Goal: Find specific page/section: Find specific page/section

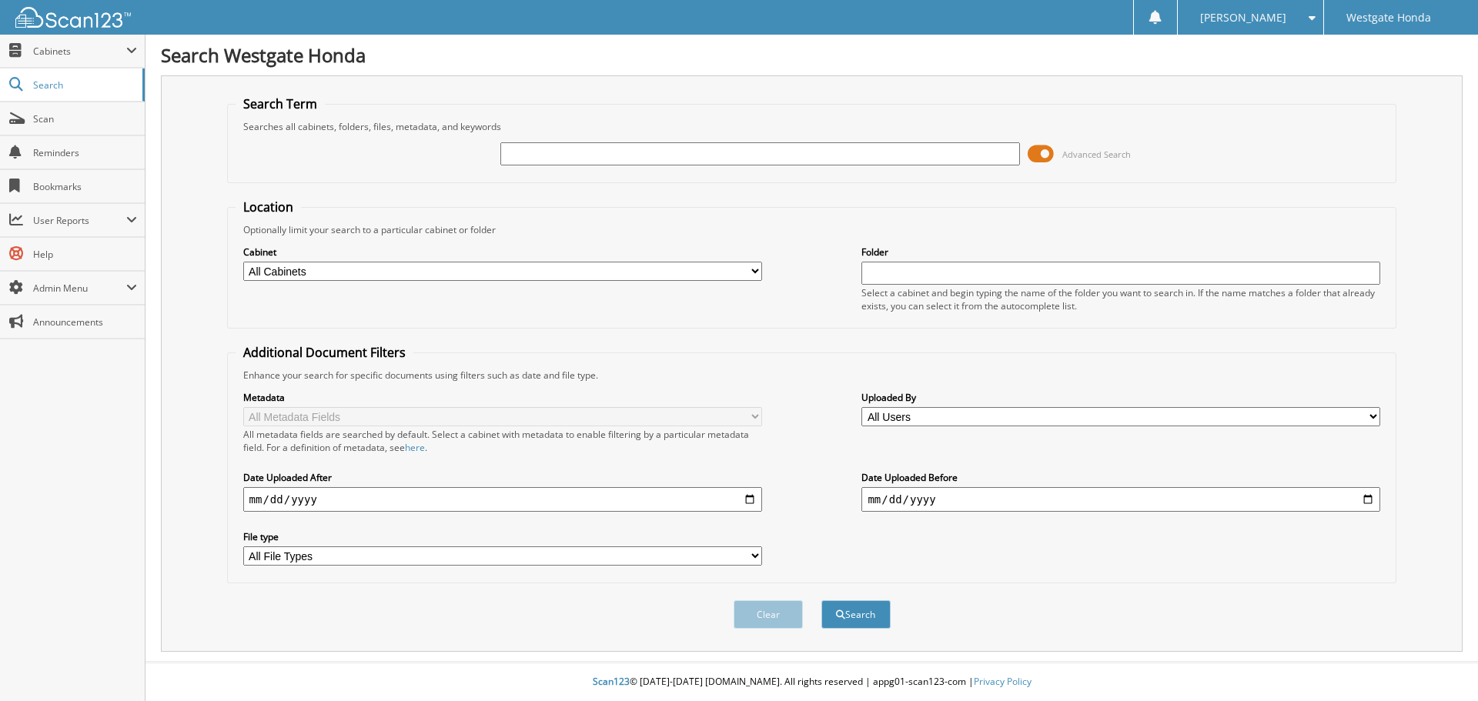
click at [566, 158] on input "text" at bounding box center [759, 153] width 519 height 23
type input "a"
type input "A Plus Building Maintenance"
click at [821, 600] on button "Search" at bounding box center [855, 614] width 69 height 28
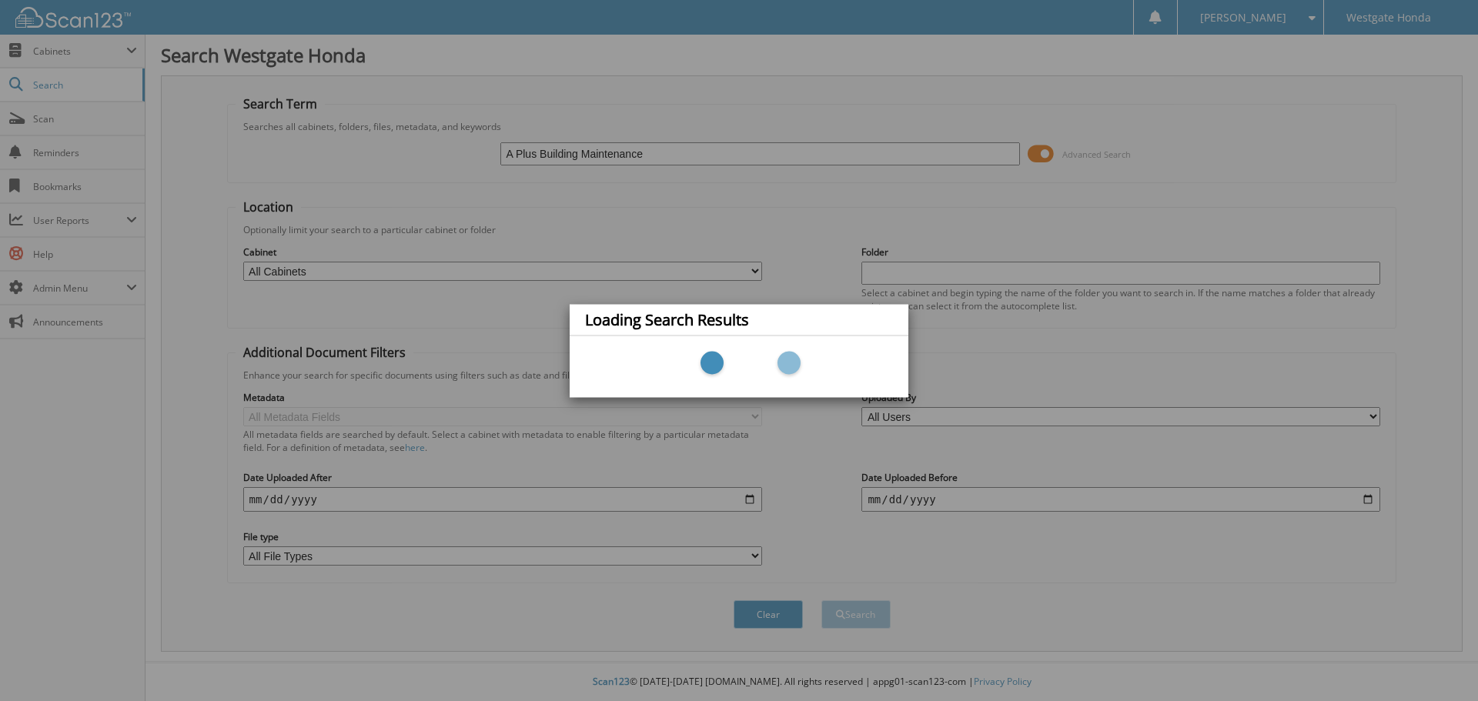
click at [1047, 152] on div "Loading Search Results" at bounding box center [739, 350] width 1478 height 701
click at [1233, 127] on div "Loading Search Results" at bounding box center [739, 350] width 1478 height 701
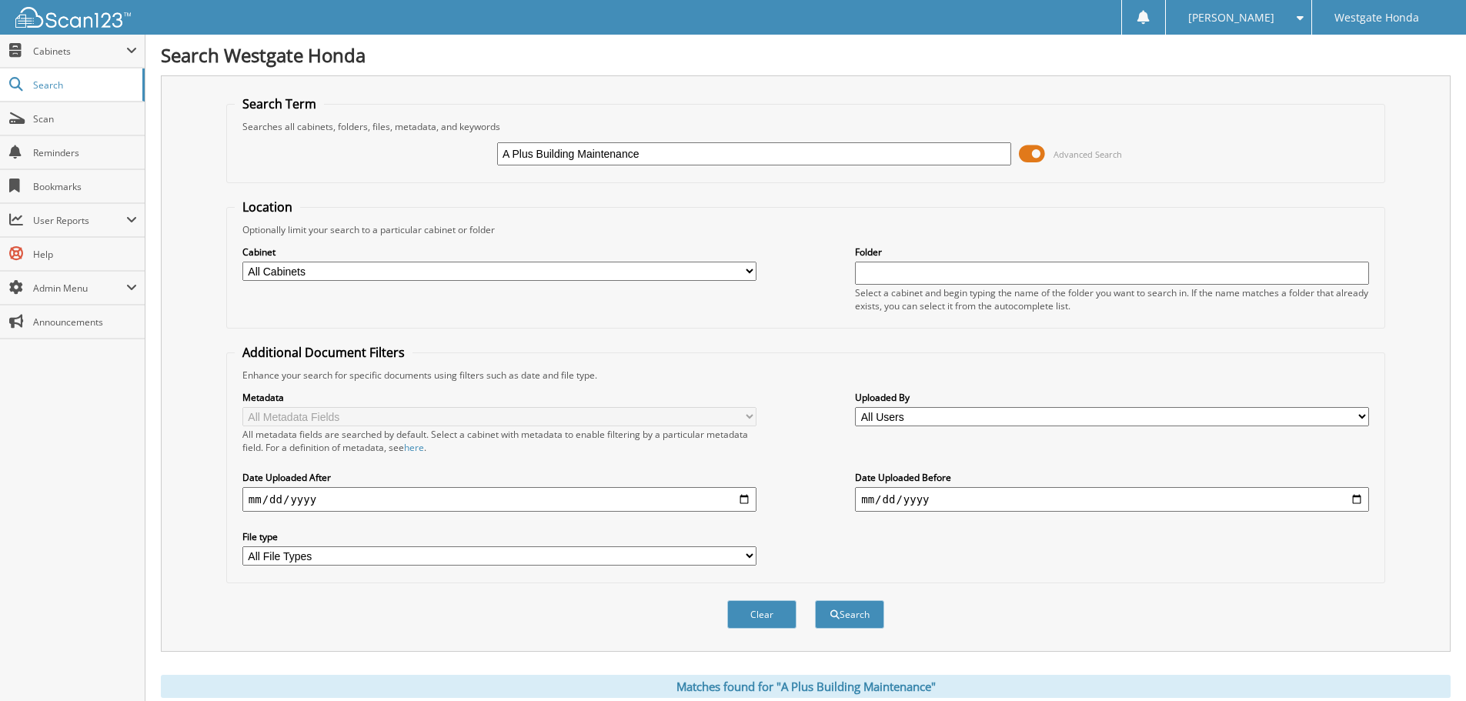
click at [1030, 150] on span at bounding box center [1032, 153] width 26 height 23
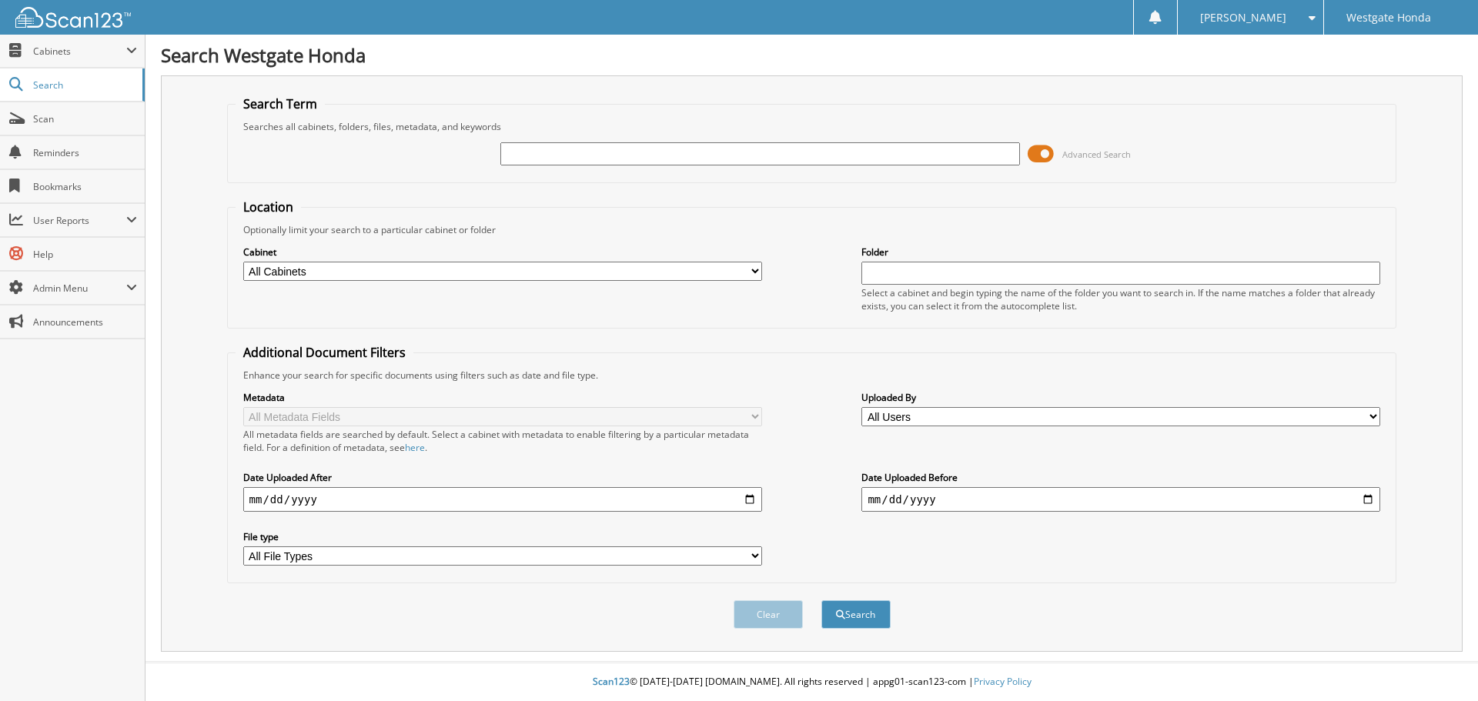
click at [606, 155] on input "text" at bounding box center [759, 153] width 519 height 23
type input "314497"
click at [1052, 155] on span at bounding box center [1040, 153] width 26 height 23
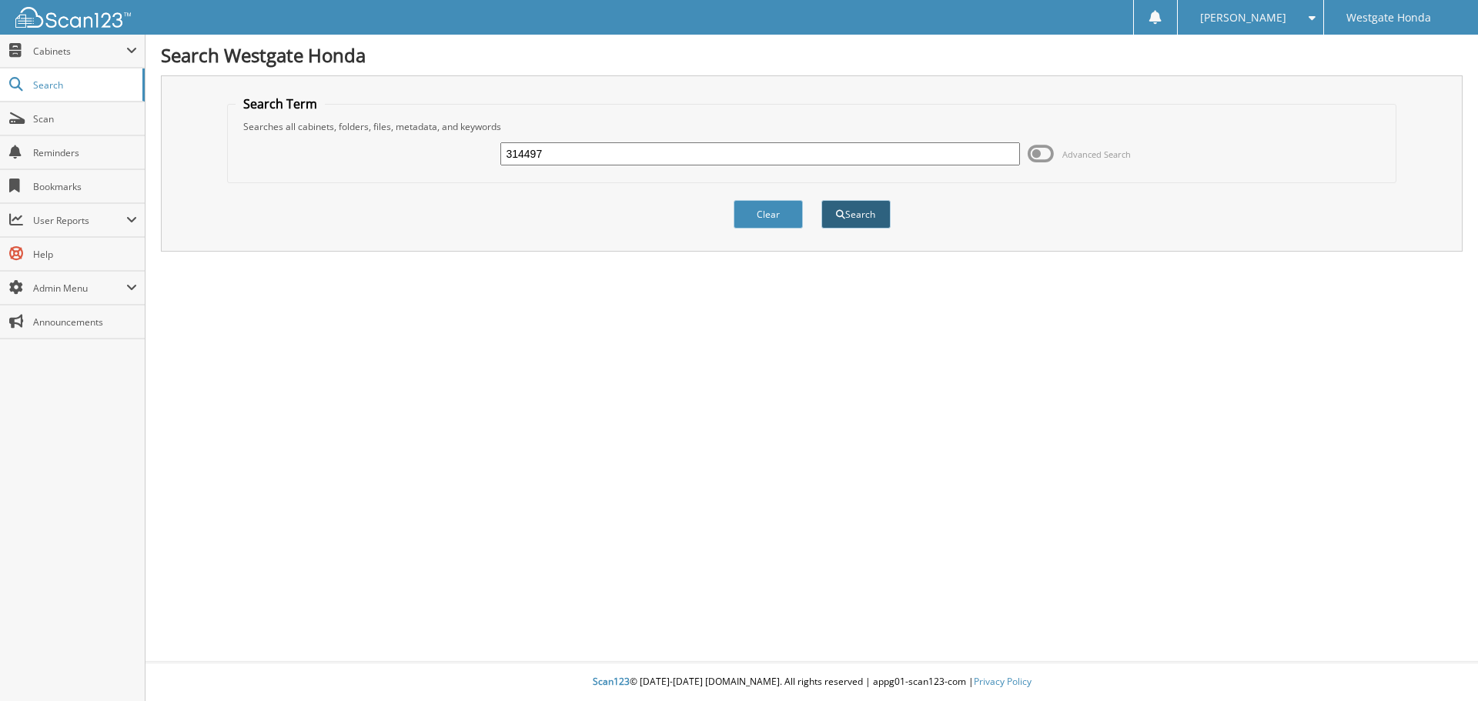
click at [853, 206] on button "Search" at bounding box center [855, 214] width 69 height 28
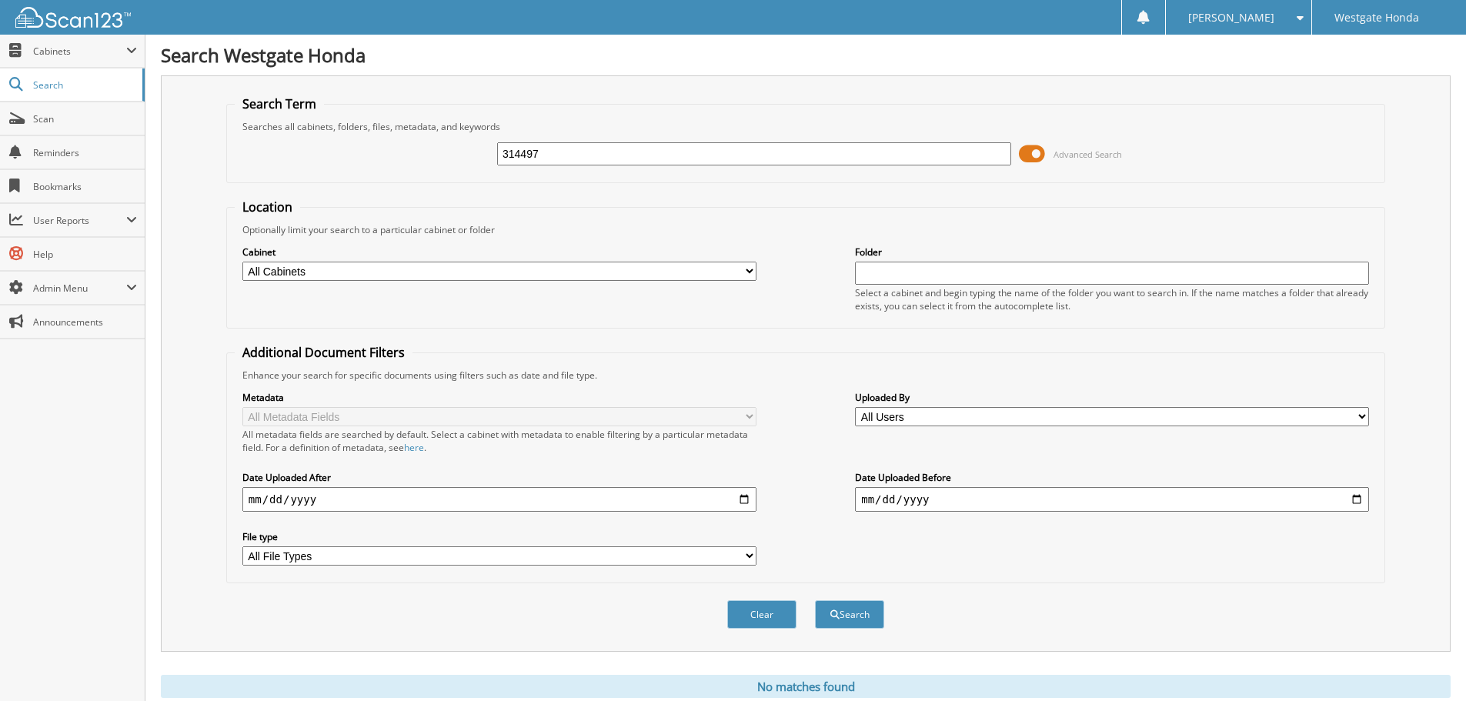
click at [1033, 151] on span at bounding box center [1032, 153] width 26 height 23
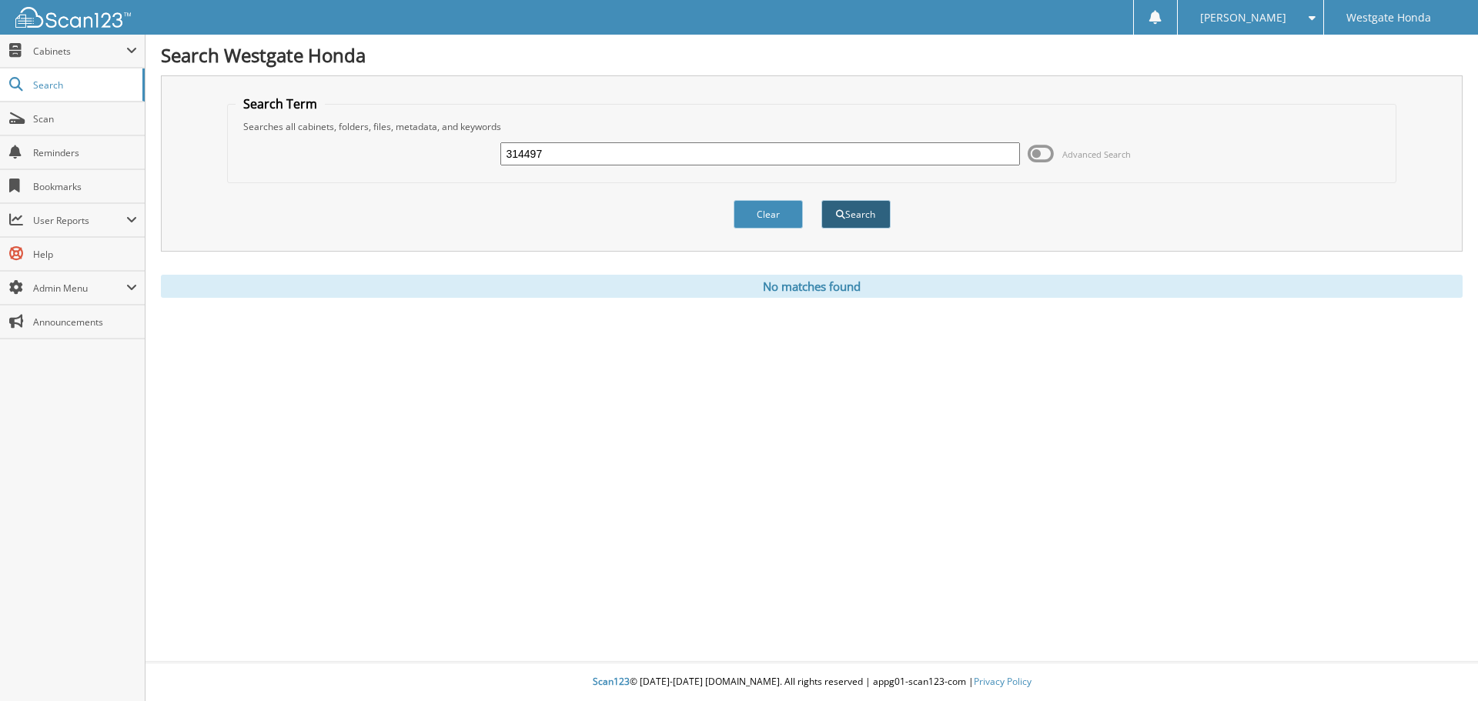
click at [866, 205] on button "Search" at bounding box center [855, 214] width 69 height 28
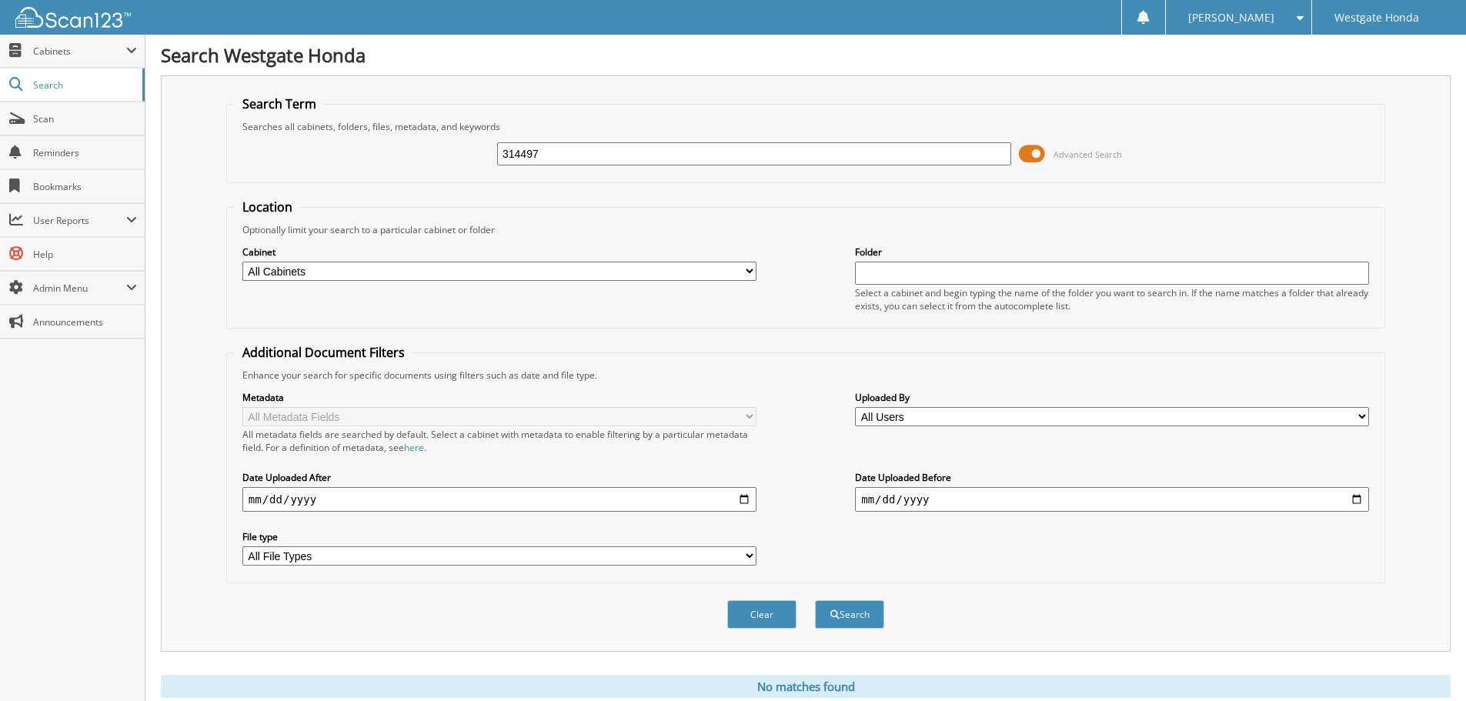
drag, startPoint x: 558, startPoint y: 157, endPoint x: 393, endPoint y: 163, distance: 164.8
click at [396, 161] on div "314497 Advanced Search" at bounding box center [806, 154] width 1142 height 42
type input "EF# 415"
click at [815, 600] on button "Search" at bounding box center [849, 614] width 69 height 28
click at [1034, 157] on span at bounding box center [1032, 153] width 26 height 23
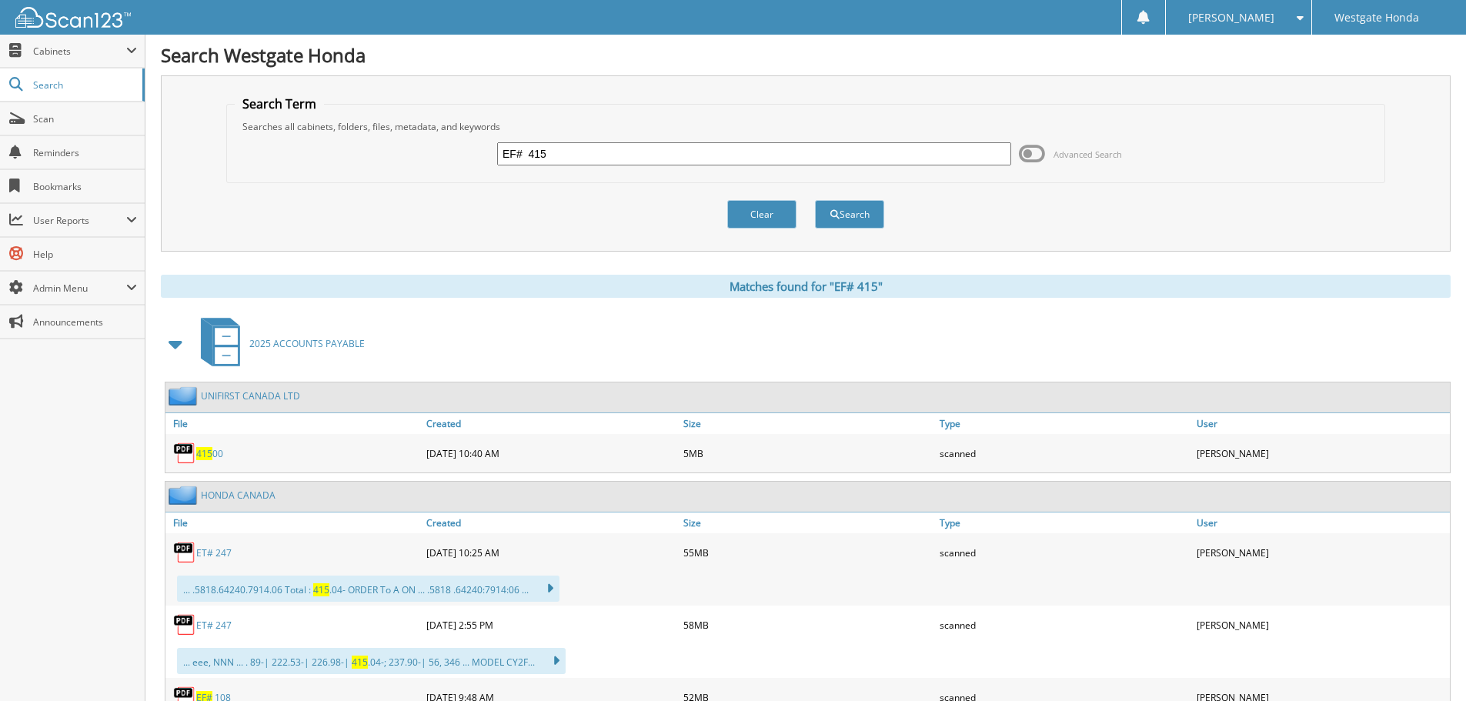
drag, startPoint x: 585, startPoint y: 154, endPoint x: 430, endPoint y: 159, distance: 154.8
click at [430, 159] on div "EF# 415 Advanced Search" at bounding box center [806, 154] width 1142 height 42
type input "A Plus Building Maintenance"
click at [837, 215] on span "submit" at bounding box center [834, 214] width 9 height 9
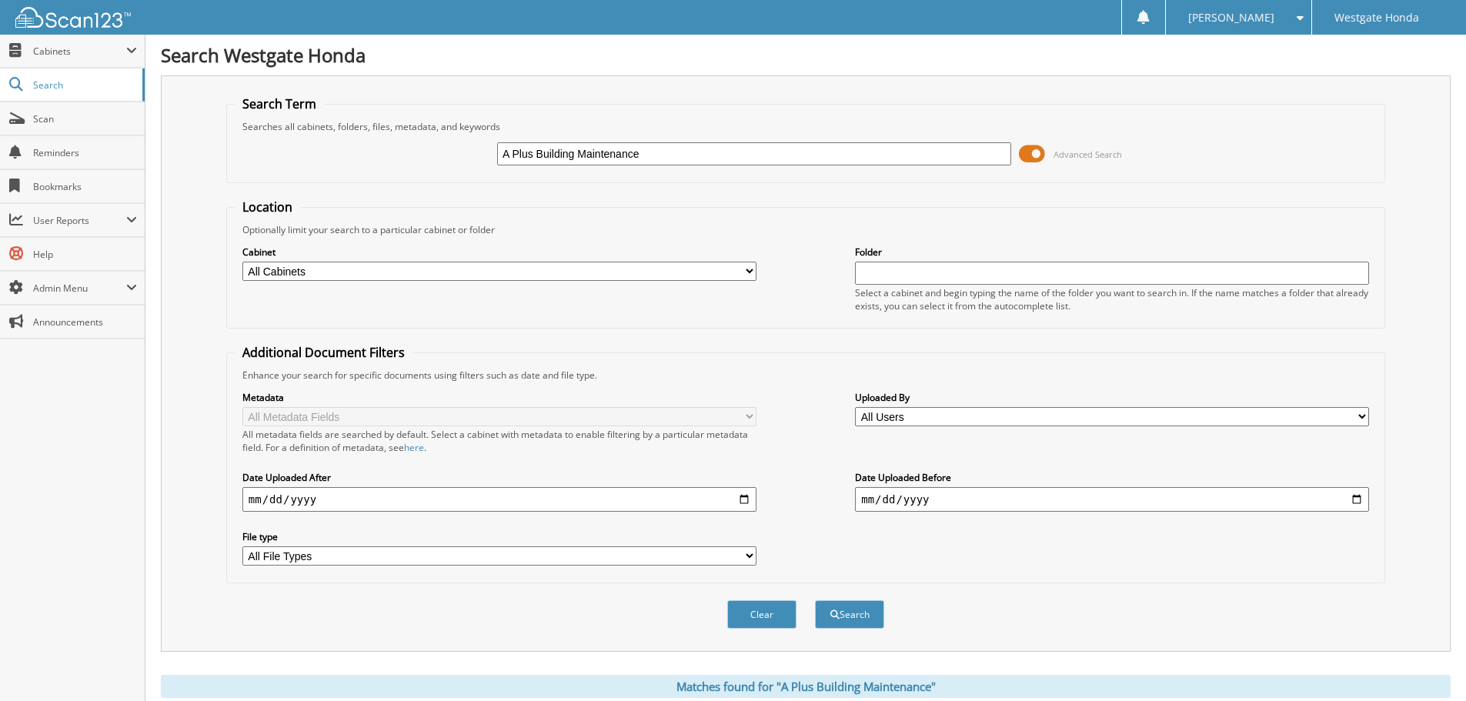
click at [1033, 148] on span at bounding box center [1032, 153] width 26 height 23
